Goal: Task Accomplishment & Management: Use online tool/utility

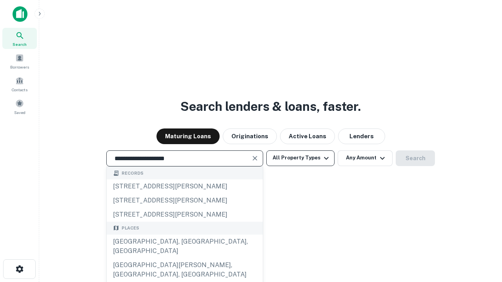
click at [184, 259] on div "[GEOGRAPHIC_DATA], [GEOGRAPHIC_DATA], [GEOGRAPHIC_DATA]" at bounding box center [185, 247] width 156 height 24
click at [301, 158] on button "All Property Types" at bounding box center [300, 159] width 68 height 16
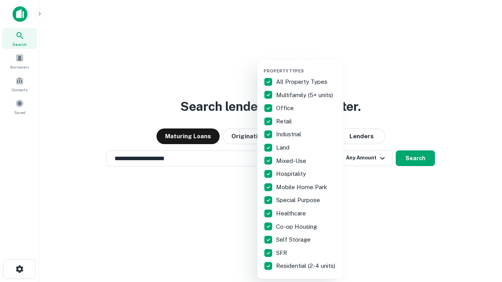
type input "**********"
click at [307, 66] on button "button" at bounding box center [307, 66] width 86 height 0
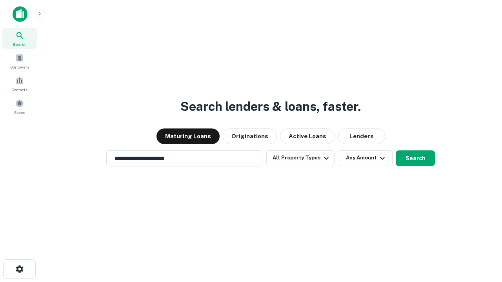
scroll to position [5, 95]
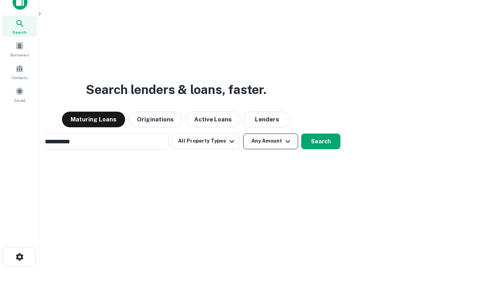
click at [243, 134] on button "Any Amount" at bounding box center [270, 142] width 55 height 16
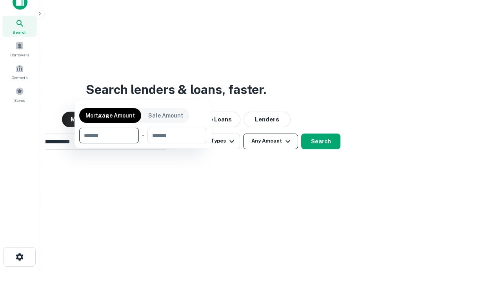
scroll to position [13, 0]
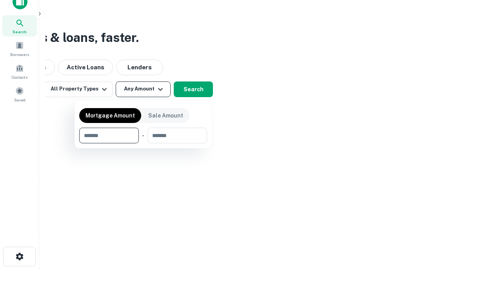
type input "*******"
click at [143, 144] on button "button" at bounding box center [143, 144] width 128 height 0
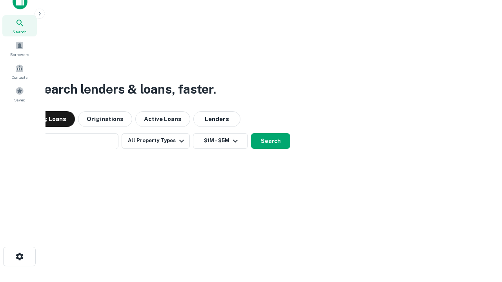
scroll to position [12, 0]
click at [251, 134] on button "Search" at bounding box center [270, 142] width 39 height 16
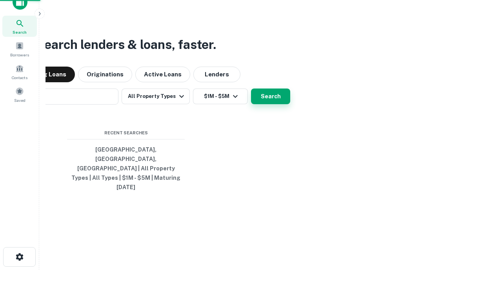
scroll to position [13, 0]
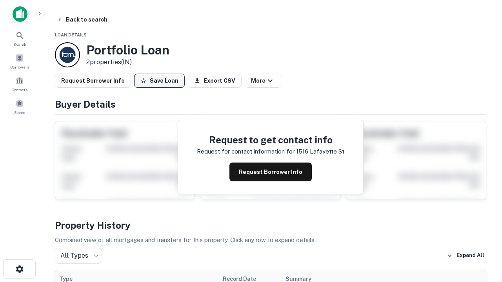
click at [159, 81] on button "Save Loan" at bounding box center [159, 81] width 51 height 14
click at [161, 81] on button "Loan Saved" at bounding box center [161, 81] width 54 height 14
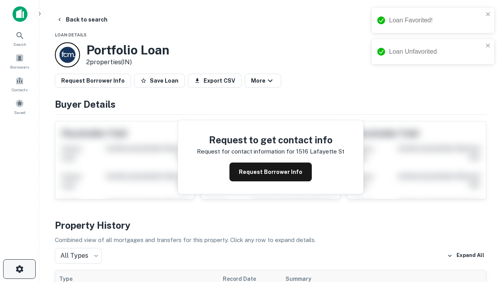
click at [19, 270] on icon "button" at bounding box center [19, 269] width 9 height 9
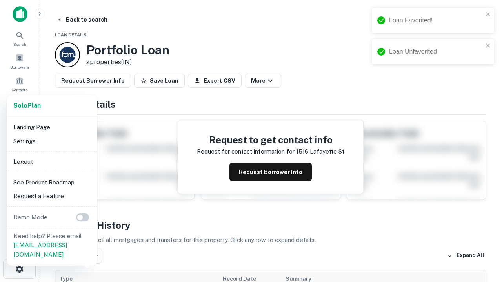
click at [52, 162] on li "Logout" at bounding box center [52, 162] width 84 height 14
